Goal: Task Accomplishment & Management: Use online tool/utility

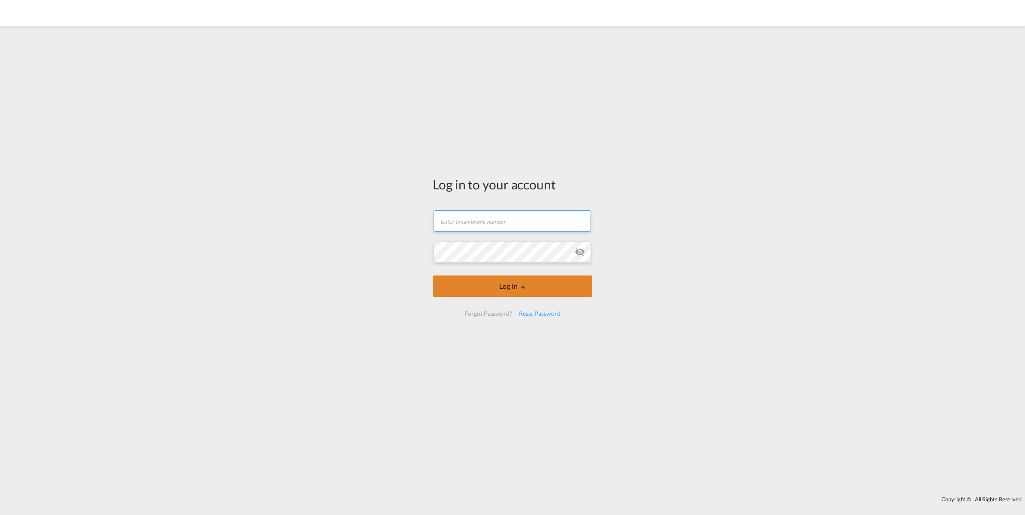
type input "[PERSON_NAME][EMAIL_ADDRESS][PERSON_NAME][DOMAIN_NAME]"
click at [533, 281] on button "Log In" at bounding box center [513, 286] width 160 height 21
